Goal: Information Seeking & Learning: Learn about a topic

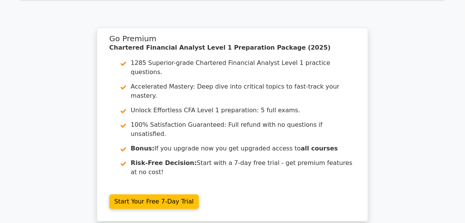
scroll to position [1278, 0]
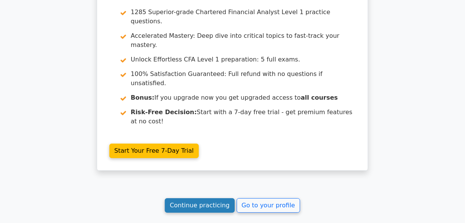
click at [225, 198] on link "Continue practicing" at bounding box center [200, 205] width 70 height 15
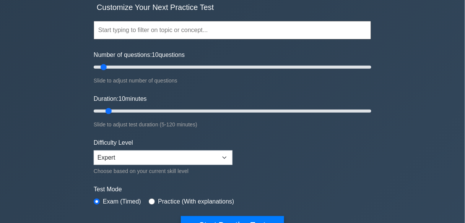
scroll to position [153, 0]
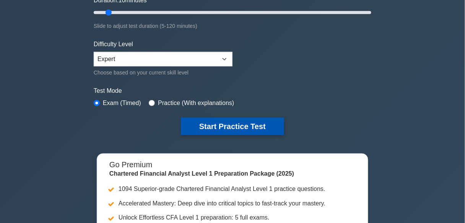
click at [210, 128] on button "Start Practice Test" at bounding box center [232, 127] width 103 height 18
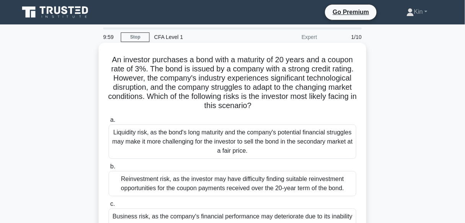
click at [243, 135] on div "Liquidity risk, as the bond's long maturity and the company's potential financi…" at bounding box center [232, 142] width 248 height 34
click at [108, 123] on input "a. Liquidity risk, as the bond's long maturity and the company's potential fina…" at bounding box center [108, 120] width 0 height 5
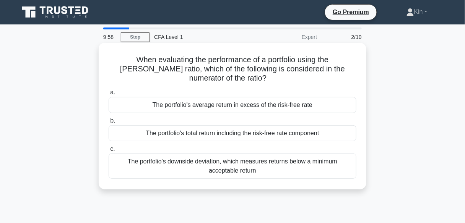
click at [245, 125] on div "The portfolio's total return including the risk-free rate component" at bounding box center [232, 133] width 248 height 16
click at [108, 122] on input "b. The portfolio's total return including the risk-free rate component" at bounding box center [108, 120] width 0 height 5
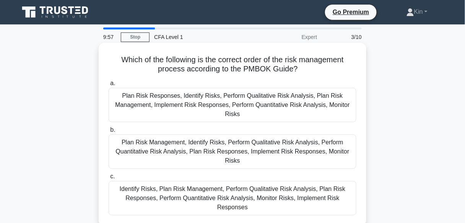
click at [246, 102] on div "Plan Risk Responses, Identify Risks, Perform Qualitative Risk Analysis, Plan Ri…" at bounding box center [232, 105] width 248 height 34
click at [108, 86] on input "a. Plan Risk Responses, Identify Risks, Perform Qualitative Risk Analysis, Plan…" at bounding box center [108, 83] width 0 height 5
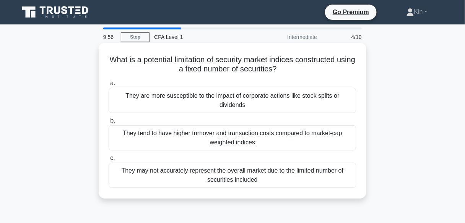
click at [236, 128] on div "They tend to have higher turnover and transaction costs compared to market-cap …" at bounding box center [232, 137] width 248 height 25
click at [108, 123] on input "b. They tend to have higher turnover and transaction costs compared to market-c…" at bounding box center [108, 120] width 0 height 5
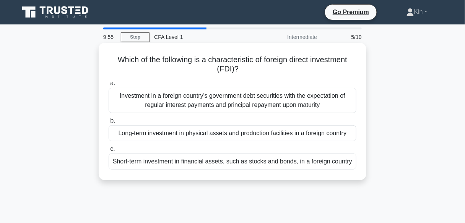
click at [256, 93] on div "Investment in a foreign country's government debt securities with the expectati…" at bounding box center [232, 100] width 248 height 25
click at [108, 86] on input "a. Investment in a foreign country's government debt securities with the expect…" at bounding box center [108, 83] width 0 height 5
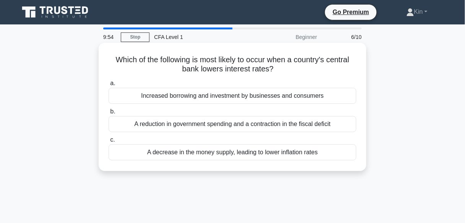
click at [256, 90] on div "Increased borrowing and investment by businesses and consumers" at bounding box center [232, 96] width 248 height 16
click at [108, 86] on input "a. Increased borrowing and investment by businesses and consumers" at bounding box center [108, 83] width 0 height 5
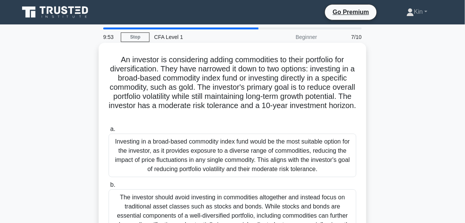
click at [264, 170] on div "Investing in a broad-based commodity index fund would be the most suitable opti…" at bounding box center [232, 156] width 248 height 44
click at [108, 132] on input "a. Investing in a broad-based commodity index fund would be the most suitable o…" at bounding box center [108, 129] width 0 height 5
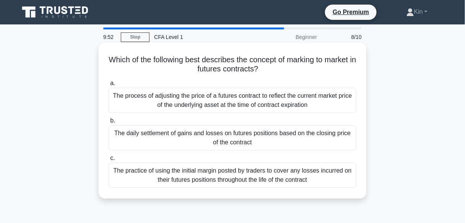
click at [263, 127] on div "The daily settlement of gains and losses on futures positions based on the clos…" at bounding box center [232, 137] width 248 height 25
click at [108, 123] on input "b. The daily settlement of gains and losses on futures positions based on the c…" at bounding box center [108, 120] width 0 height 5
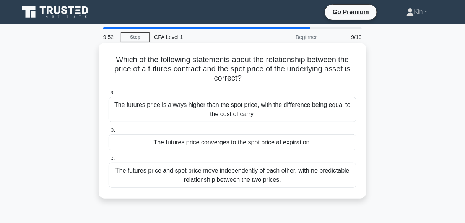
click at [262, 107] on div "The futures price is always higher than the spot price, with the difference bei…" at bounding box center [232, 109] width 248 height 25
click at [108, 95] on input "a. The futures price is always higher than the spot price, with the difference …" at bounding box center [108, 92] width 0 height 5
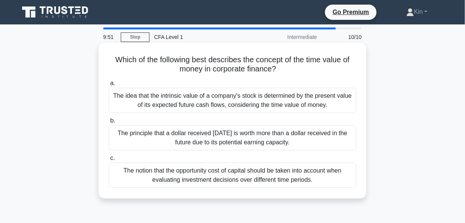
click at [263, 147] on div "The principle that a dollar received today is worth more than a dollar received…" at bounding box center [232, 137] width 248 height 25
click at [108, 123] on input "b. The principle that a dollar received today is worth more than a dollar recei…" at bounding box center [108, 120] width 0 height 5
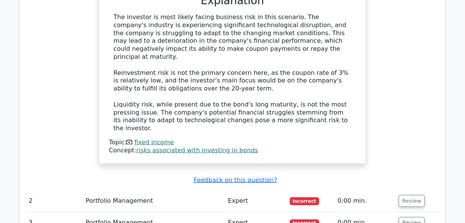
scroll to position [1008, 0]
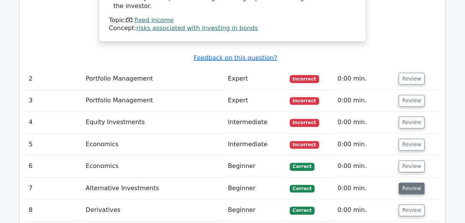
click at [410, 183] on button "Review" at bounding box center [411, 189] width 26 height 12
click at [416, 183] on button "Review" at bounding box center [411, 189] width 26 height 12
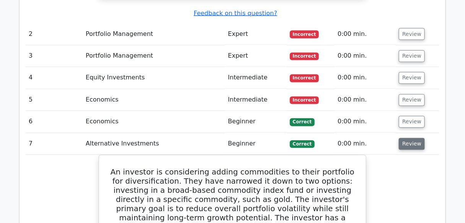
scroll to position [1131, 0]
